Goal: Information Seeking & Learning: Compare options

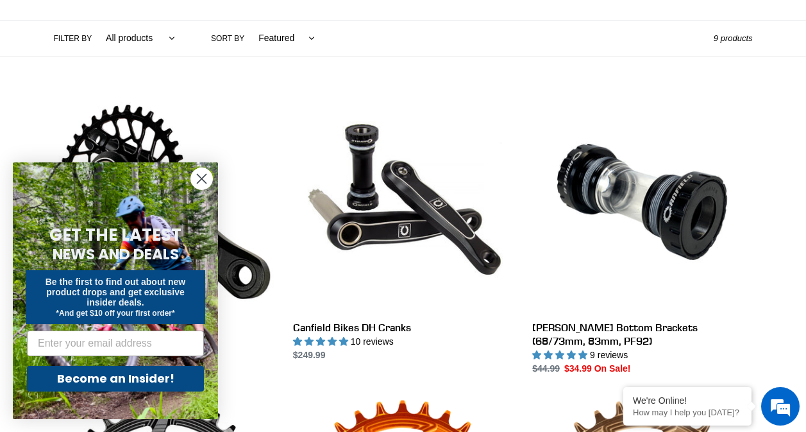
scroll to position [323, 0]
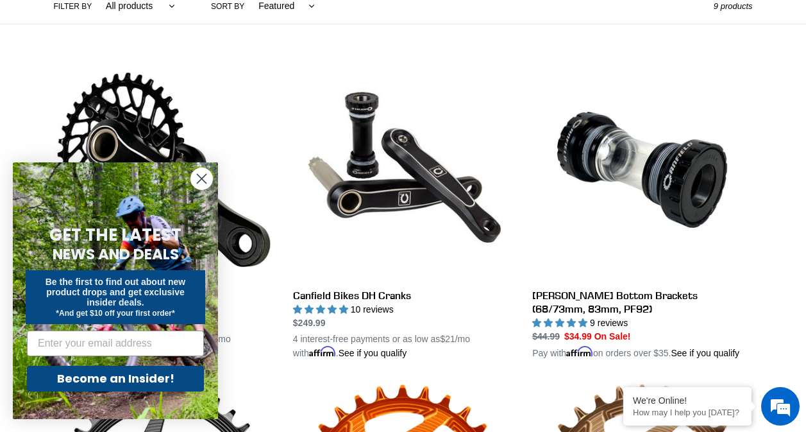
click at [198, 180] on circle "Close dialog" at bounding box center [201, 178] width 21 height 21
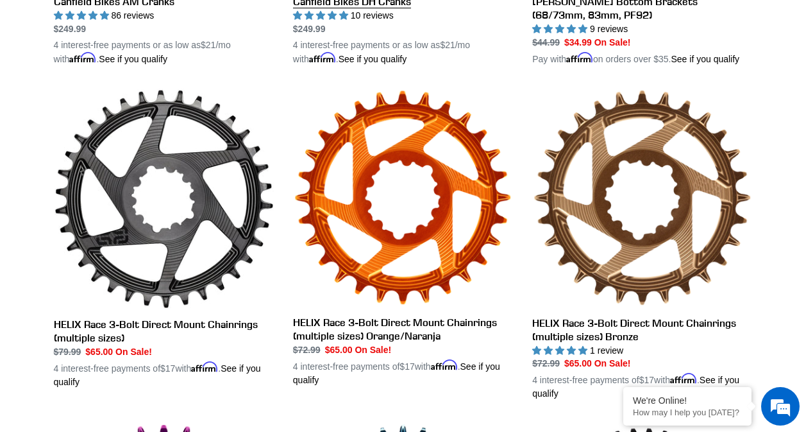
scroll to position [344, 0]
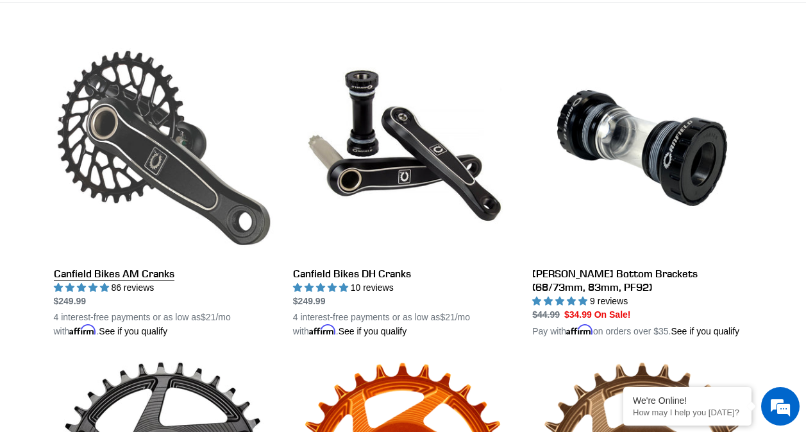
click at [142, 156] on link "Canfield Bikes AM Cranks" at bounding box center [164, 188] width 220 height 300
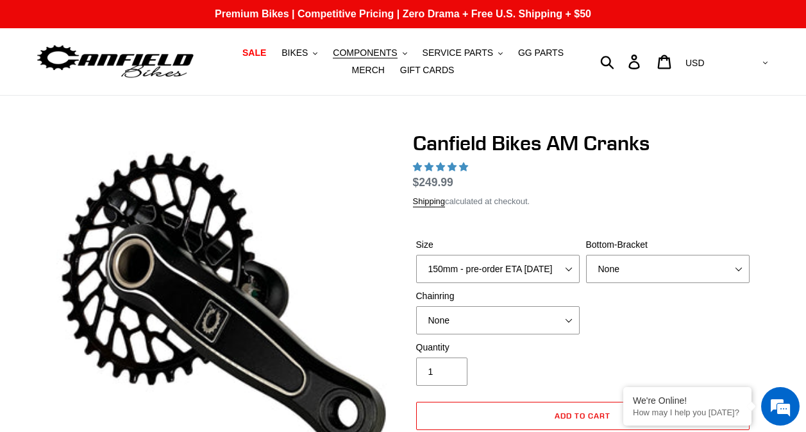
select select "highest-rating"
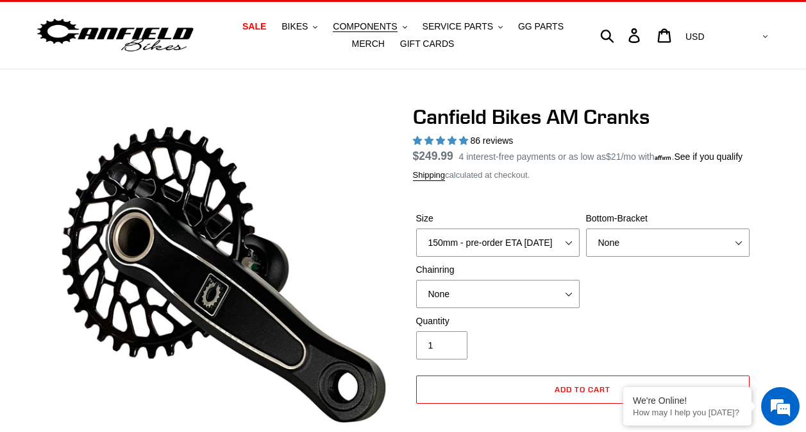
scroll to position [25, 0]
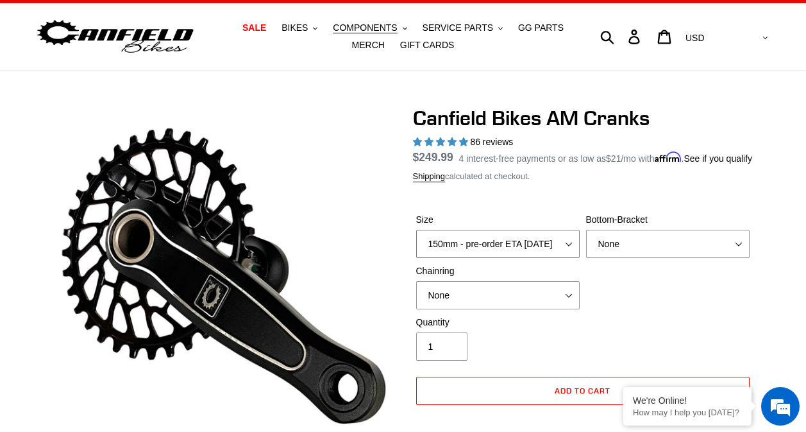
click at [539, 258] on select "150mm - pre-order ETA 9/30/25 155mm - pre-order ETA 9/30/25 160mm - pre-order E…" at bounding box center [498, 244] width 164 height 28
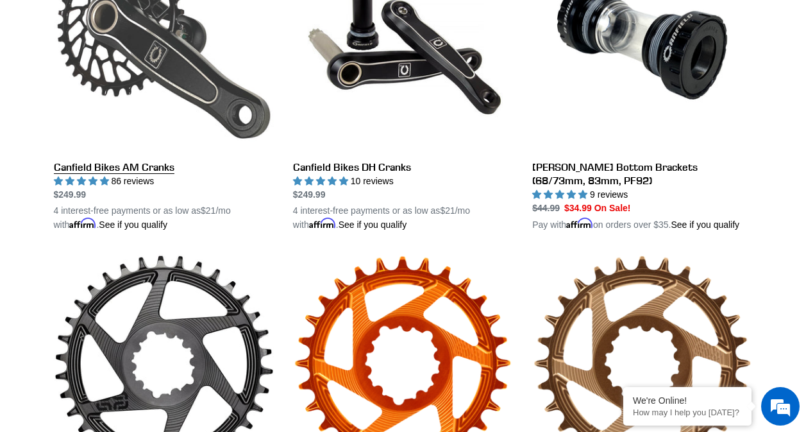
scroll to position [370, 0]
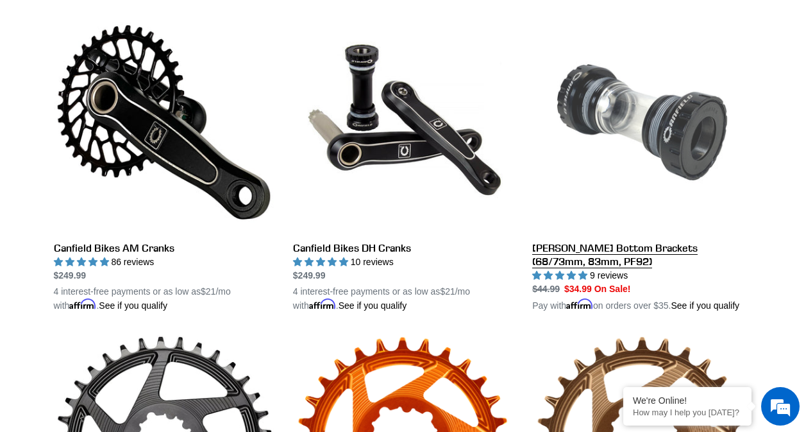
click at [559, 245] on link "[PERSON_NAME] Bottom Brackets (68/73mm, 83mm, PF92)" at bounding box center [642, 162] width 220 height 300
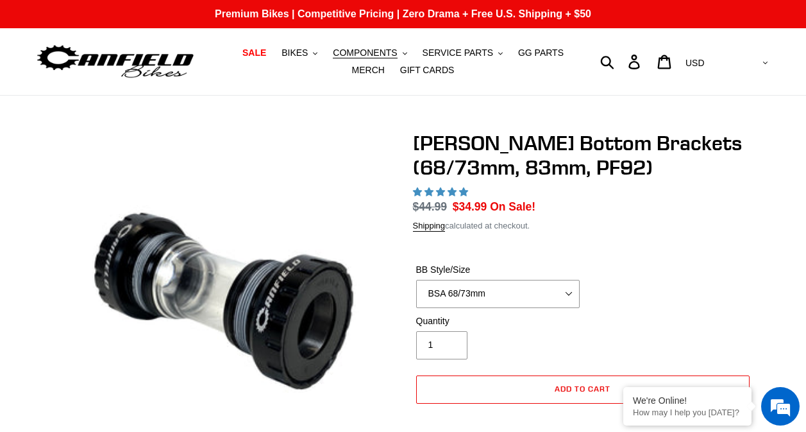
select select "highest-rating"
click at [560, 308] on select "BSA 68/73mm BSA 83mm PF92" at bounding box center [498, 294] width 164 height 28
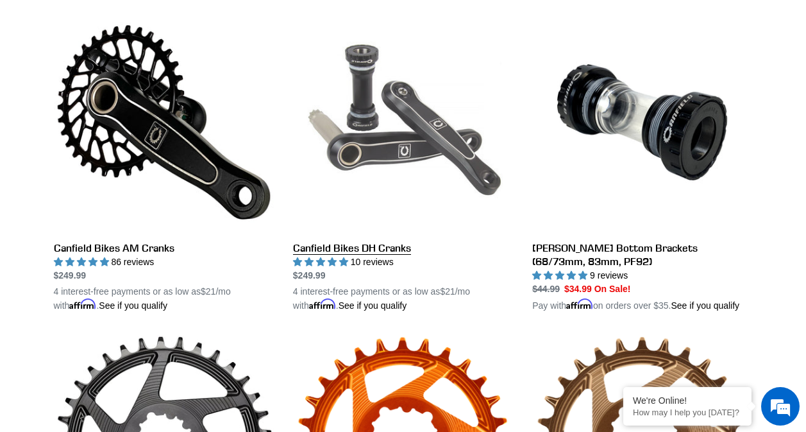
click at [390, 135] on link "Canfield Bikes DH Cranks" at bounding box center [403, 162] width 220 height 300
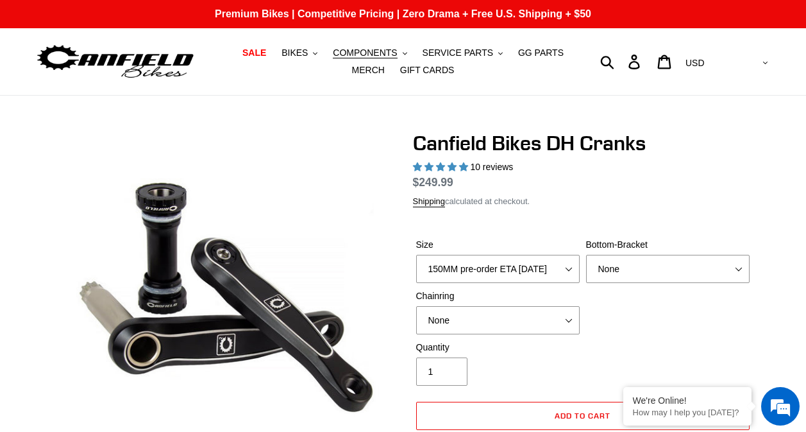
select select "highest-rating"
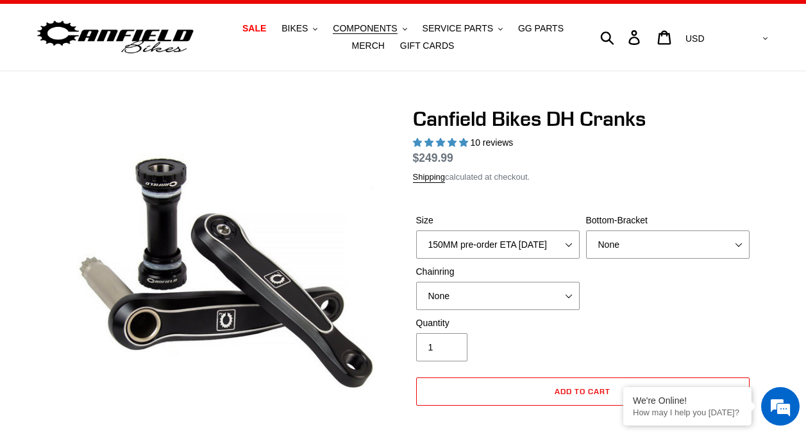
scroll to position [26, 0]
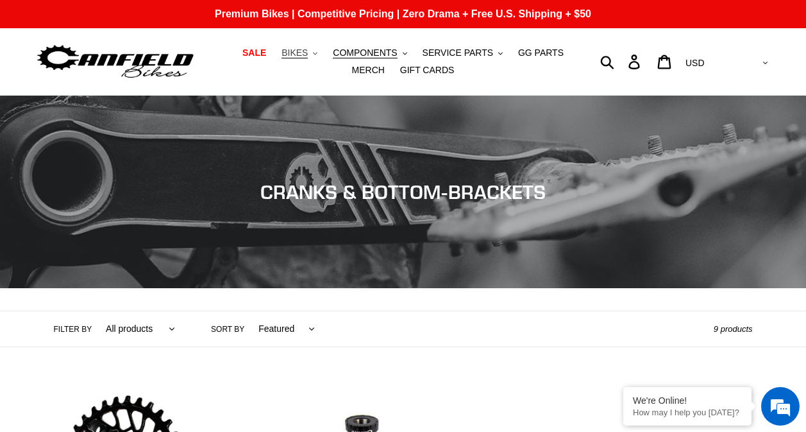
click at [301, 58] on span "BIKES" at bounding box center [295, 52] width 26 height 11
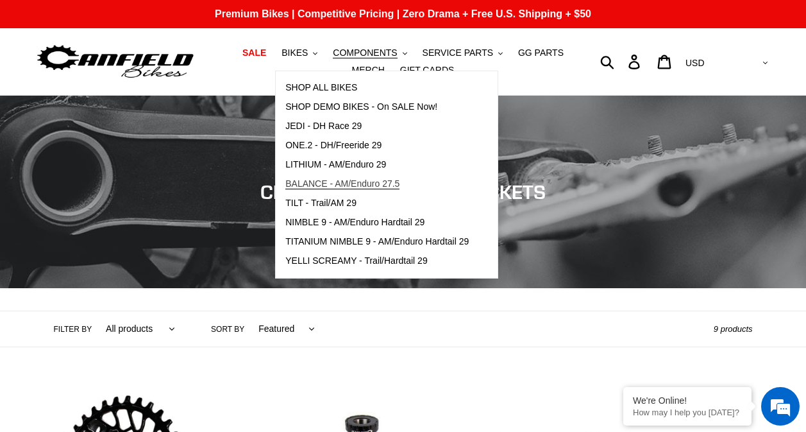
click at [327, 180] on span "BALANCE - AM/Enduro 27.5" at bounding box center [342, 183] width 114 height 11
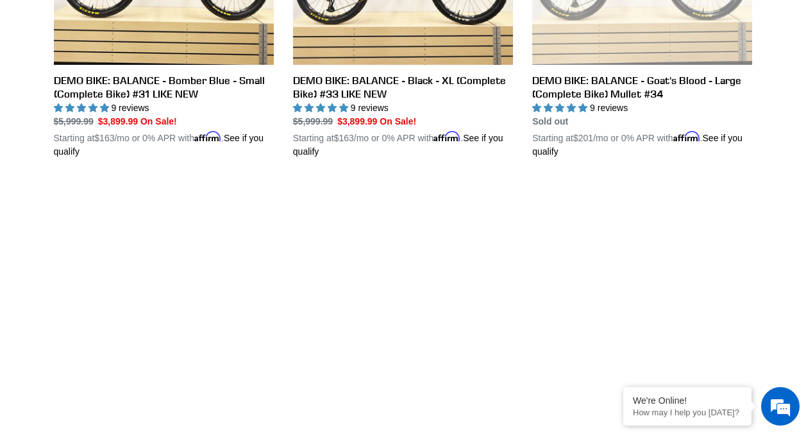
scroll to position [892, 0]
